Goal: Entertainment & Leisure: Consume media (video, audio)

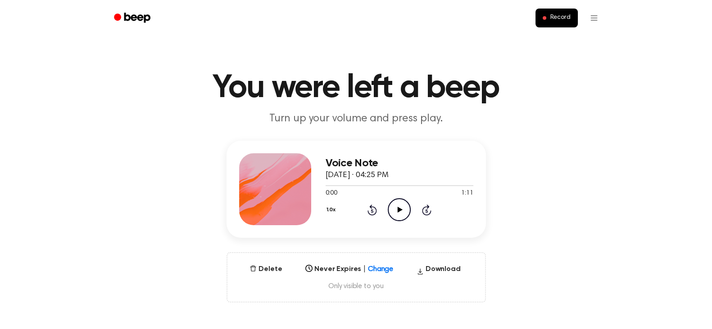
click at [400, 208] on icon "Play Audio" at bounding box center [399, 210] width 23 height 23
click at [400, 208] on icon at bounding box center [399, 210] width 4 height 6
click at [633, 174] on div "Voice Note [DATE] · 02:51 PM 0:00 0:31 Your browser does not support the [objec…" at bounding box center [356, 222] width 690 height 162
